Goal: Task Accomplishment & Management: Complete application form

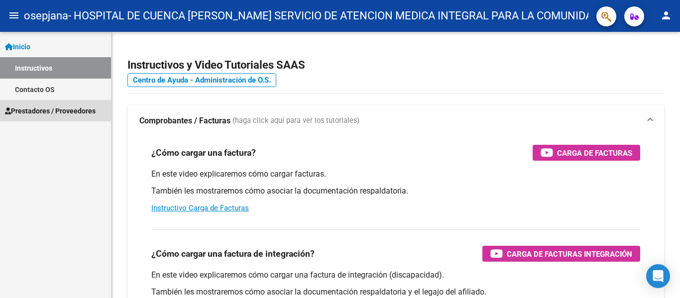
click at [64, 107] on span "Prestadores / Proveedores" at bounding box center [50, 111] width 91 height 11
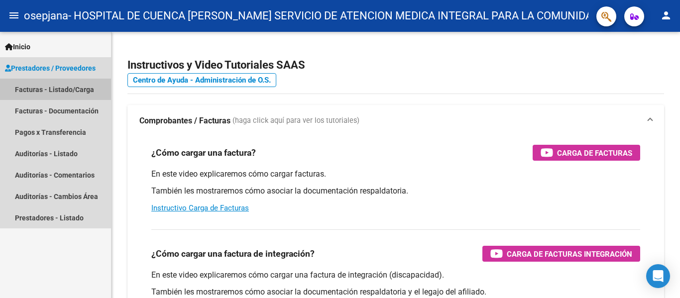
click at [82, 94] on link "Facturas - Listado/Carga" at bounding box center [55, 89] width 111 height 21
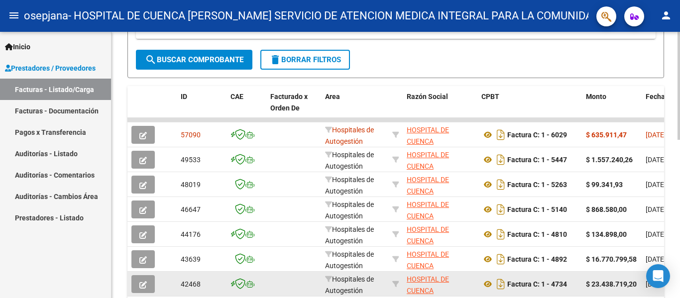
scroll to position [241, 0]
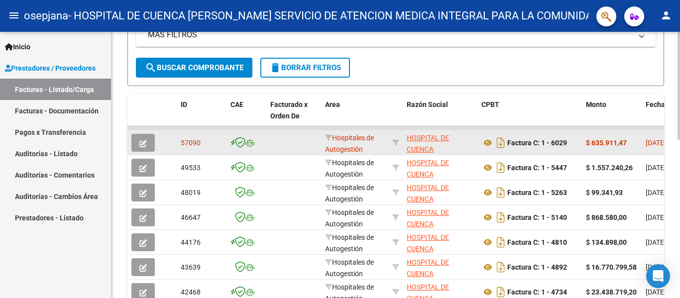
click at [193, 145] on span "57090" at bounding box center [191, 143] width 20 height 8
click at [142, 144] on icon "button" at bounding box center [142, 143] width 7 height 7
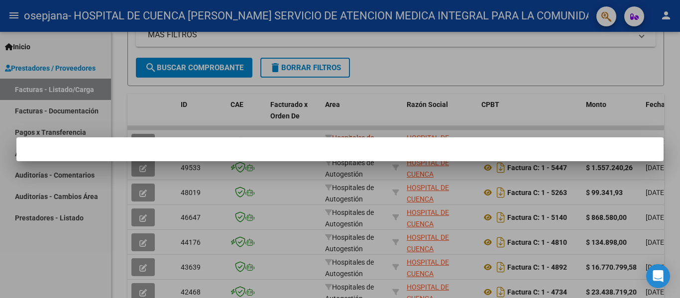
click at [153, 117] on div at bounding box center [340, 149] width 680 height 298
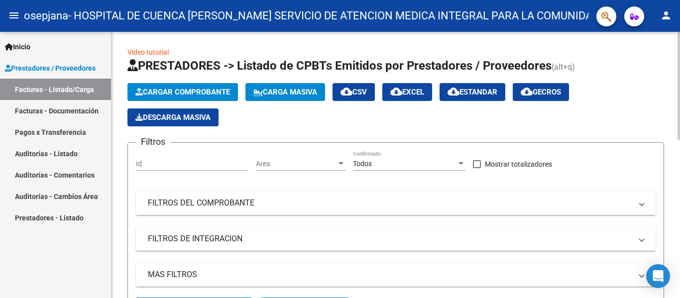
scroll to position [0, 0]
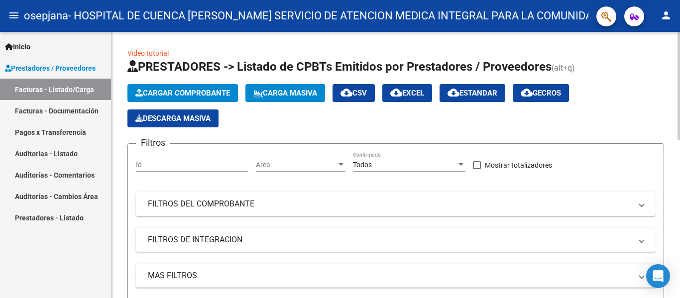
click at [203, 89] on span "Cargar Comprobante" at bounding box center [182, 93] width 95 height 9
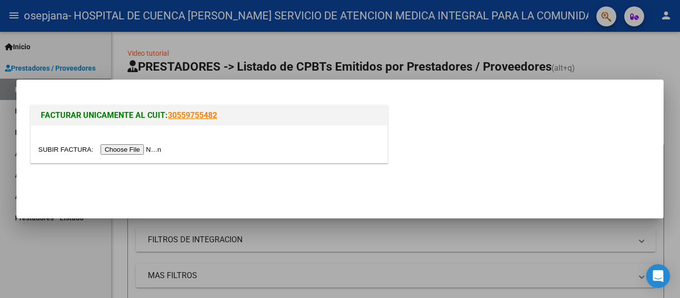
click at [145, 151] on input "file" at bounding box center [101, 149] width 126 height 10
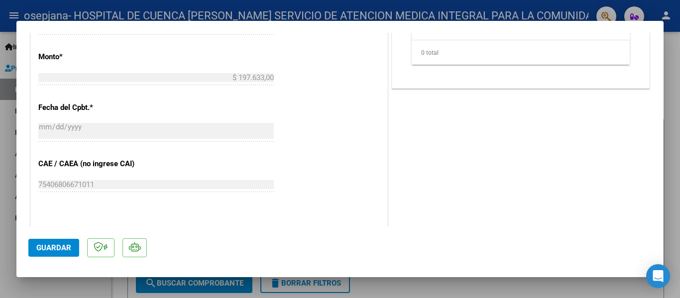
scroll to position [498, 0]
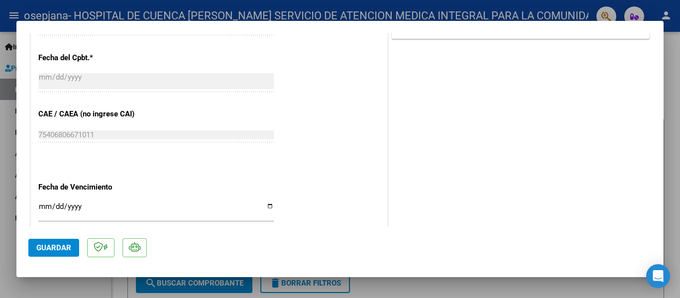
click at [266, 208] on input "Ingresar la fecha" at bounding box center [156, 211] width 236 height 16
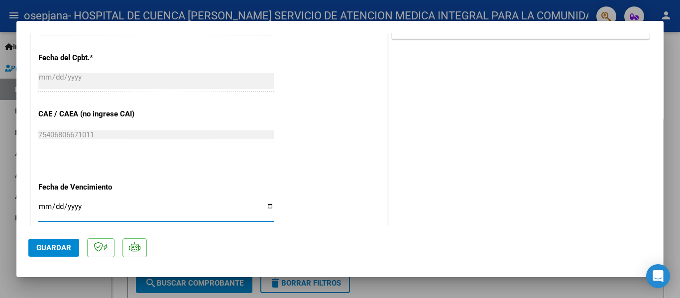
type input "[DATE]"
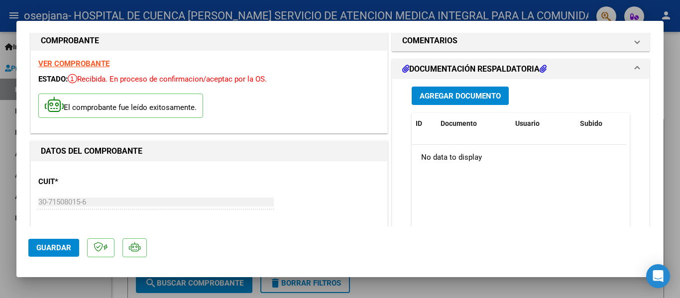
scroll to position [0, 0]
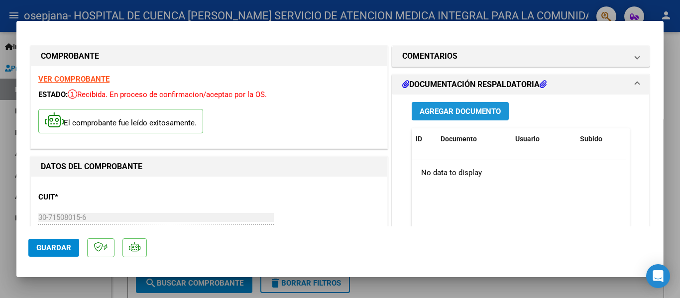
click at [476, 113] on span "Agregar Documento" at bounding box center [460, 111] width 81 height 9
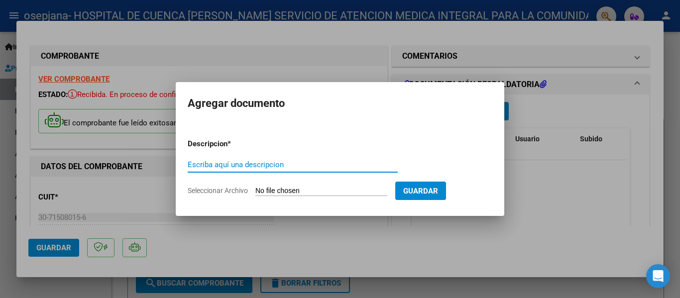
click at [267, 190] on input "Seleccionar Archivo" at bounding box center [321, 191] width 132 height 9
type input "C:\fakepath\30715080156_011_00001_00006272 OSEPJANA Anexos.pdf"
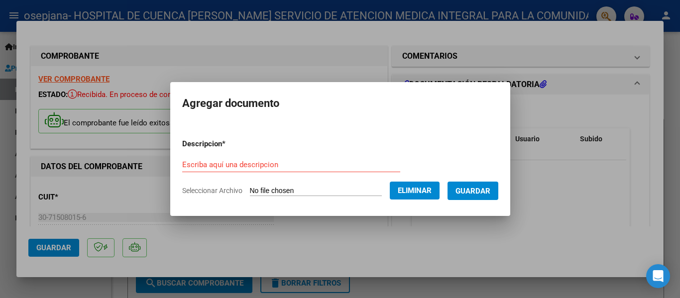
click at [312, 164] on input "Escriba aquí una descripcion" at bounding box center [291, 164] width 218 height 9
type input "factura 6272"
click at [469, 187] on span "Guardar" at bounding box center [473, 191] width 35 height 9
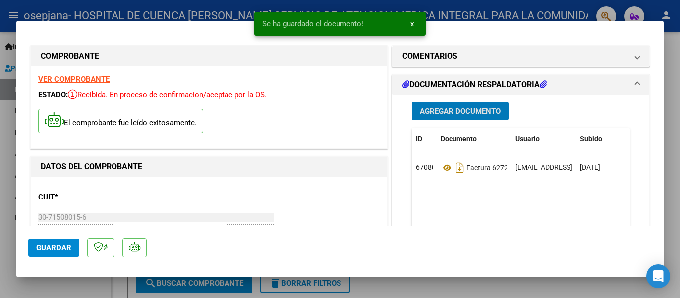
click at [480, 112] on span "Agregar Documento" at bounding box center [460, 111] width 81 height 9
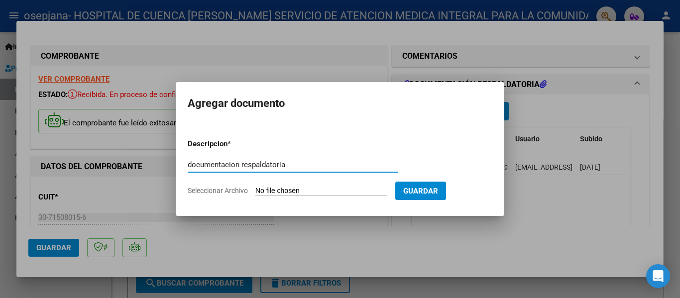
type input "documentacion respaldatoria"
click at [246, 190] on span "Seleccionar Archivo" at bounding box center [218, 191] width 60 height 8
click at [255, 190] on input "Seleccionar Archivo" at bounding box center [321, 191] width 132 height 9
type input "C:\fakepath\NEUMATICO NB .pdf"
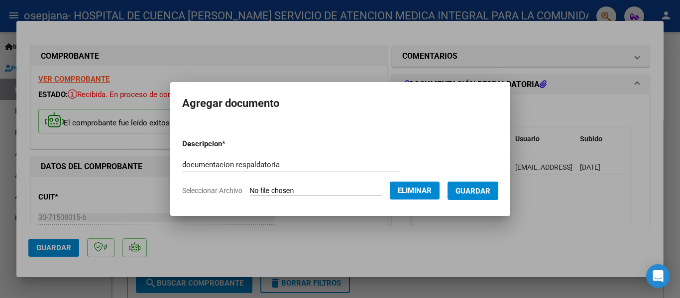
click at [491, 188] on span "Guardar" at bounding box center [473, 191] width 35 height 9
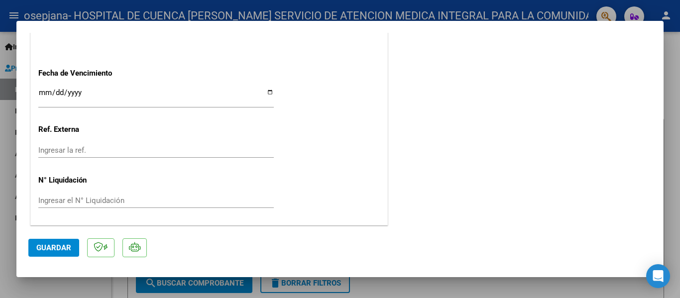
scroll to position [613, 0]
click at [42, 245] on span "Guardar" at bounding box center [53, 248] width 35 height 9
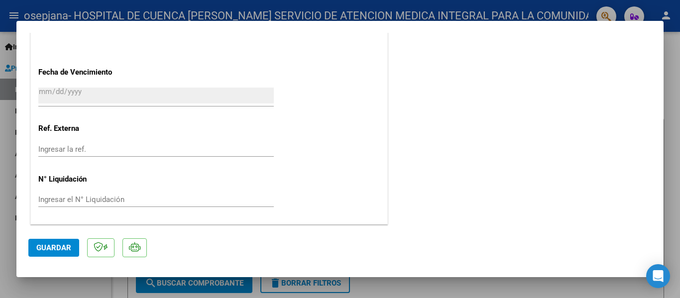
click at [54, 287] on div at bounding box center [340, 149] width 680 height 298
type input "$ 0,00"
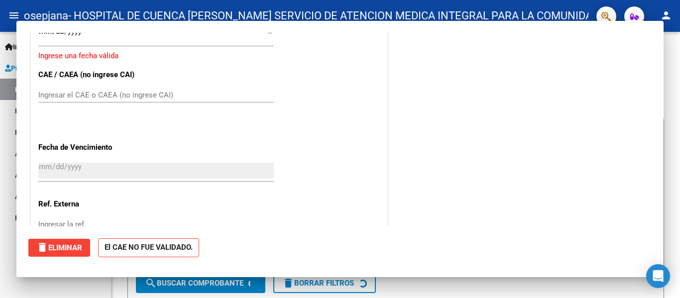
scroll to position [689, 0]
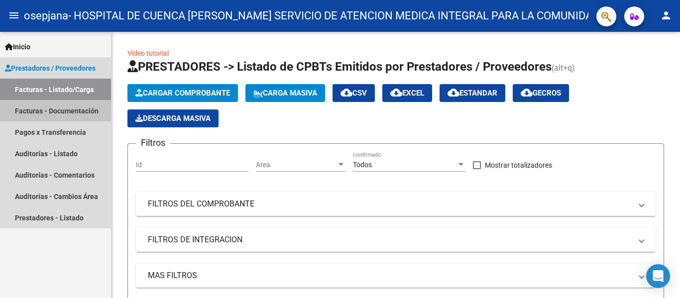
click at [77, 108] on link "Facturas - Documentación" at bounding box center [55, 110] width 111 height 21
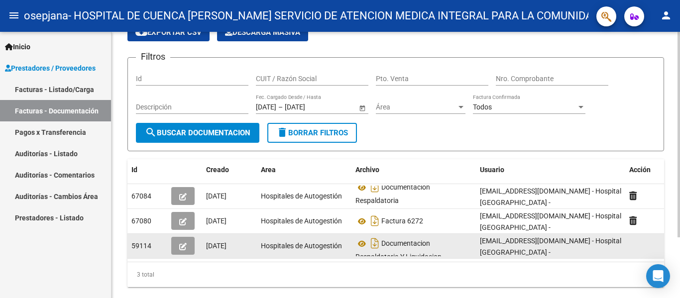
click at [149, 246] on span "59114" at bounding box center [141, 246] width 20 height 8
click at [183, 245] on icon "button" at bounding box center [182, 246] width 7 height 7
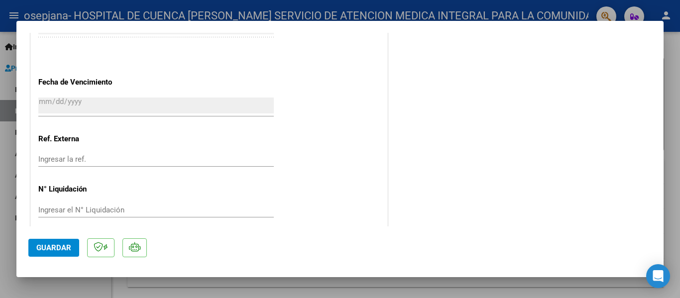
scroll to position [576, 0]
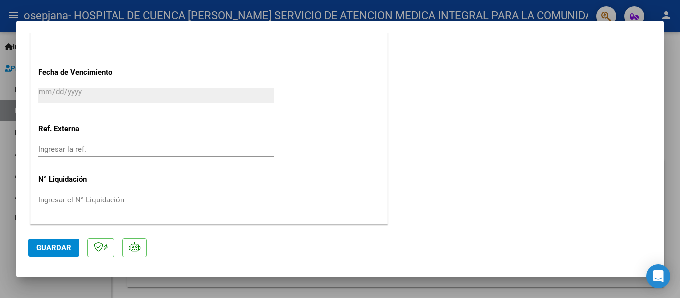
click at [406, 285] on div at bounding box center [340, 149] width 680 height 298
type input "$ 0,00"
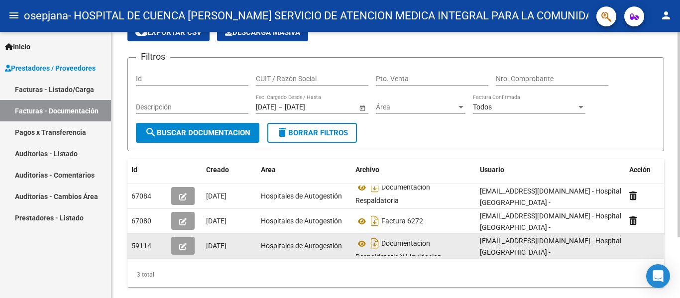
scroll to position [0, 0]
